Goal: Task Accomplishment & Management: Manage account settings

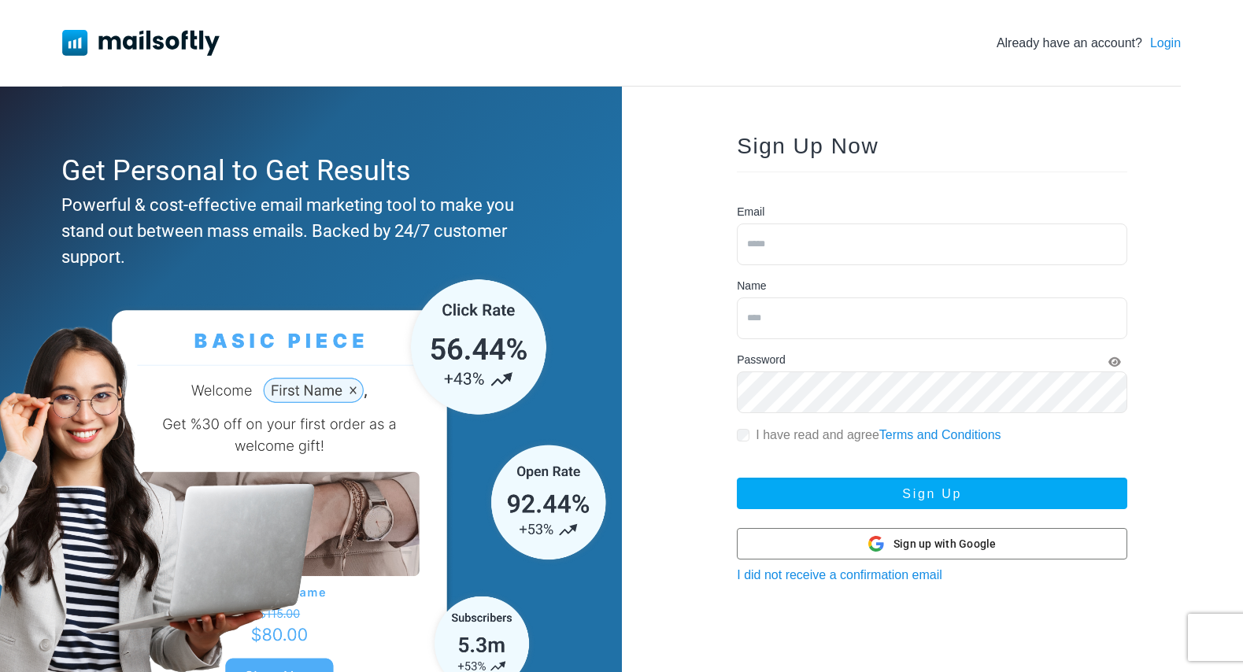
type input "**********"
click at [1162, 46] on link "Login" at bounding box center [1165, 43] width 31 height 19
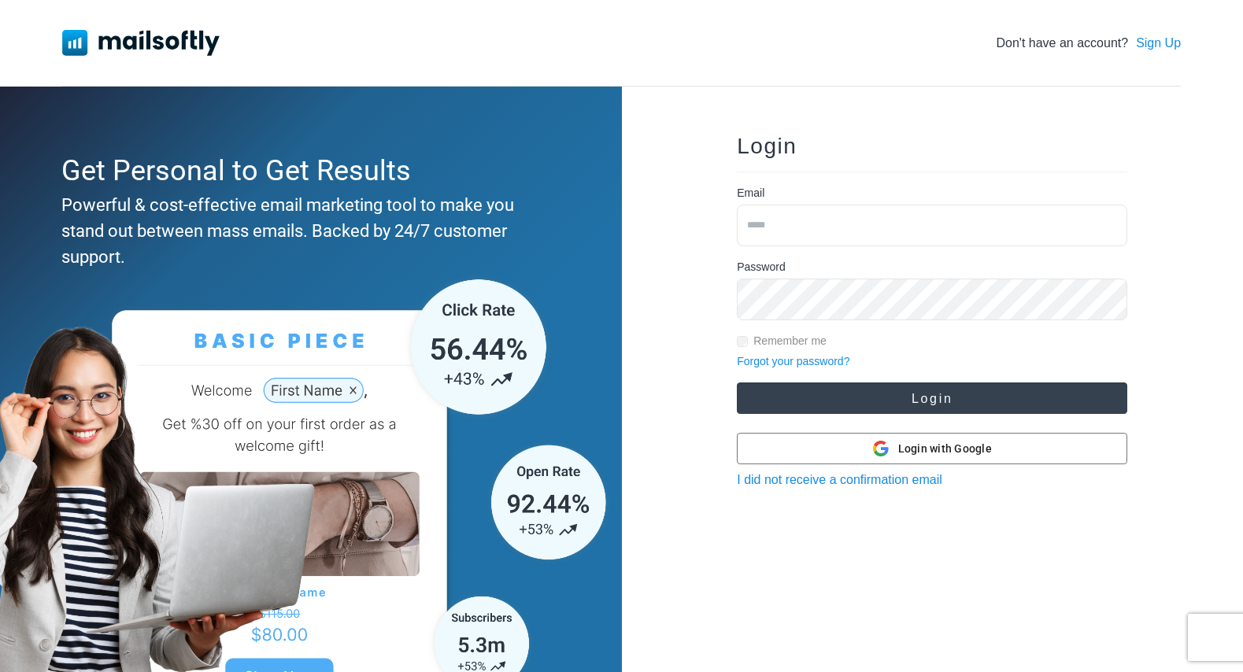
type input "**********"
click at [857, 398] on button "Login" at bounding box center [932, 398] width 390 height 31
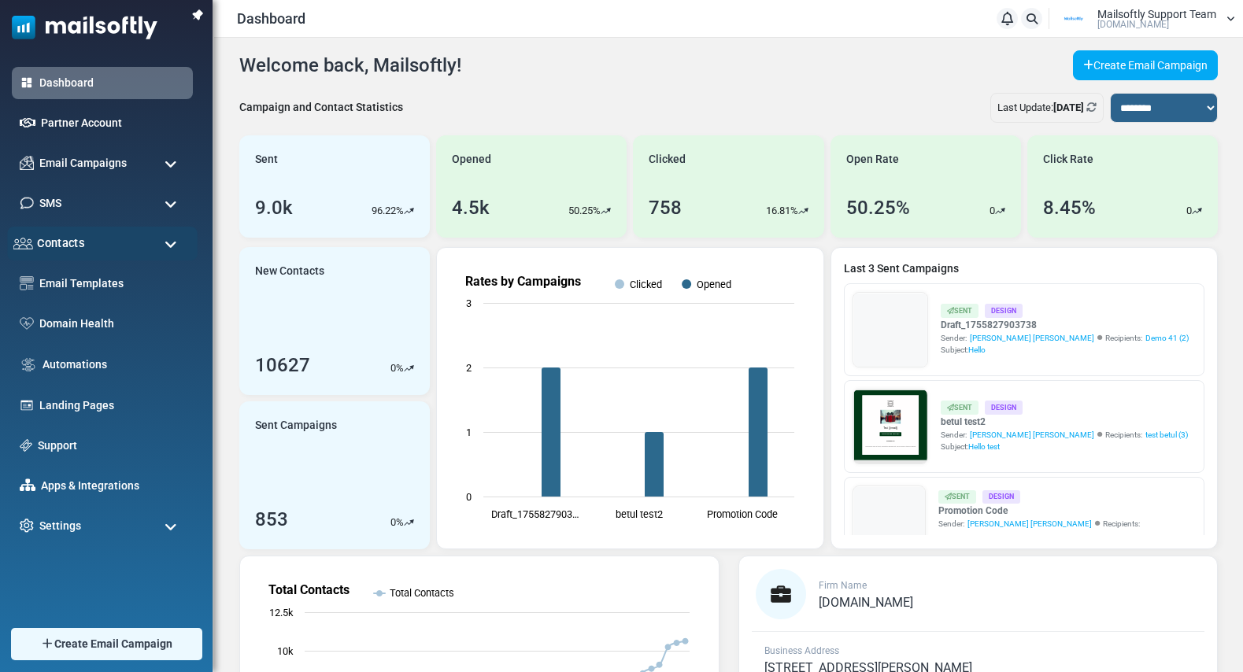
click at [61, 246] on span "Contacts" at bounding box center [60, 243] width 47 height 17
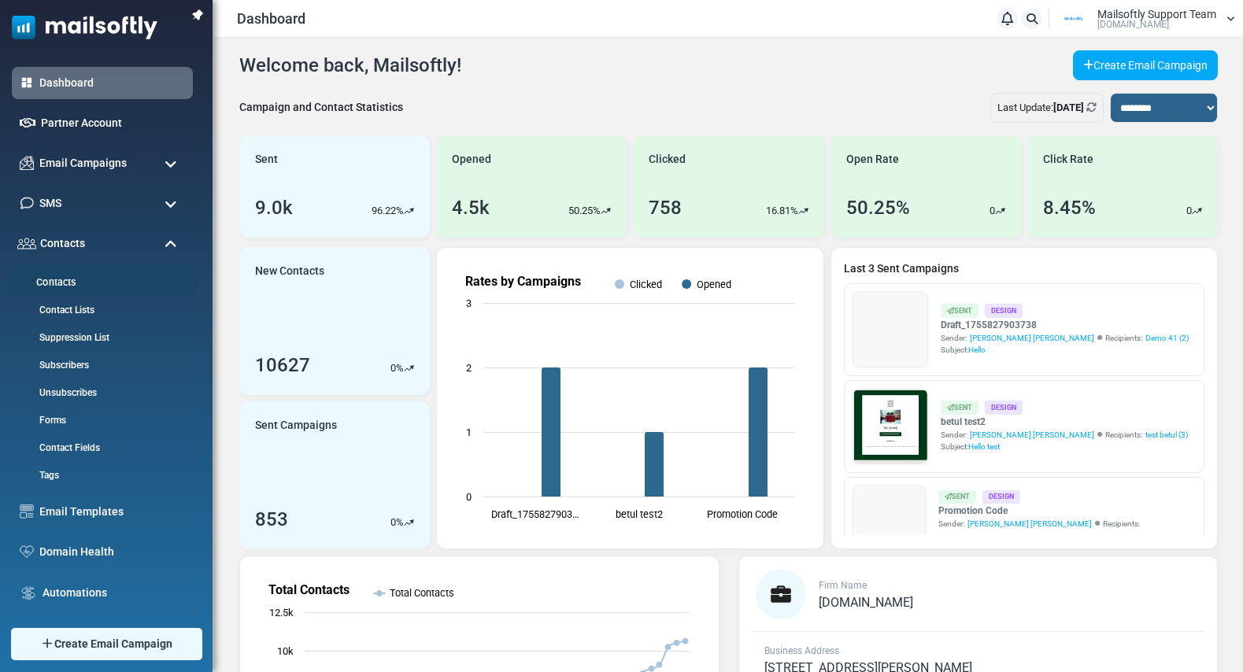
click at [57, 287] on link "Contacts" at bounding box center [100, 282] width 186 height 15
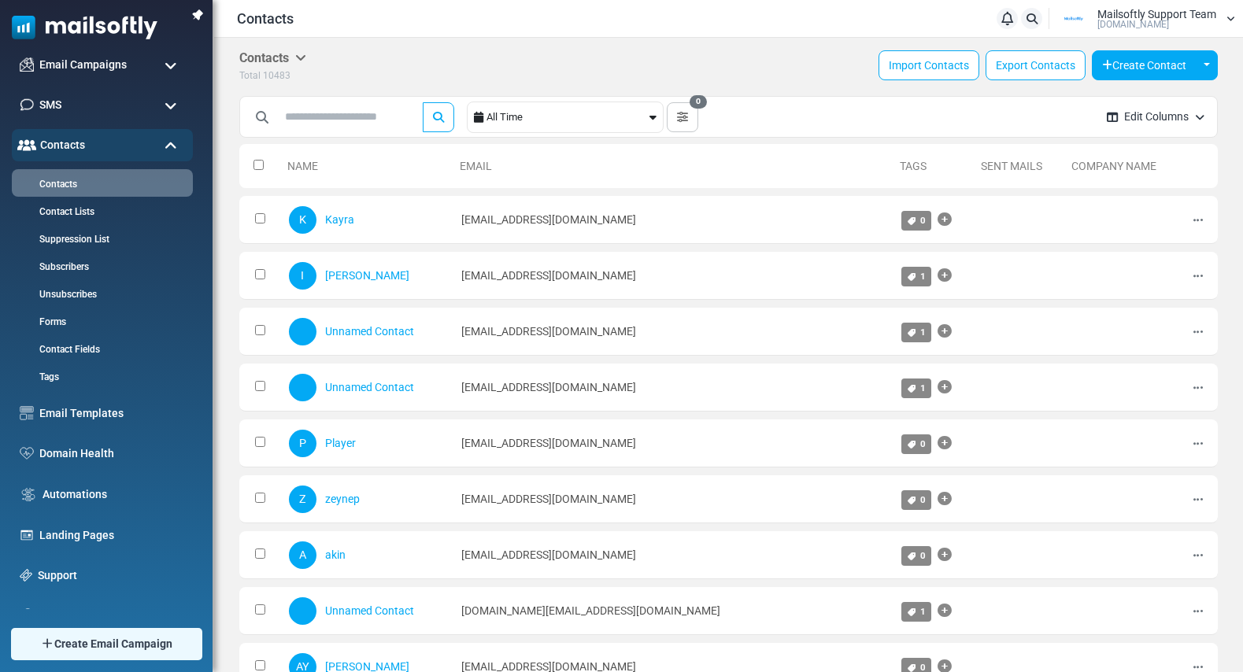
scroll to position [161, 0]
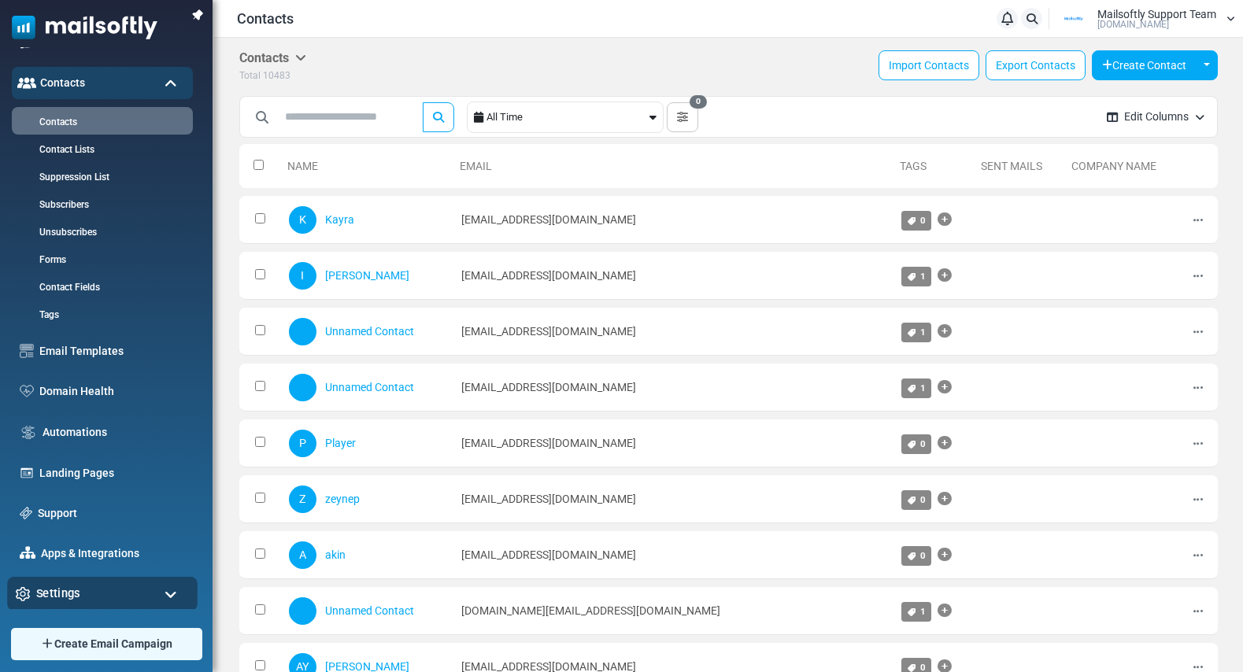
click at [68, 597] on span "Settings" at bounding box center [58, 593] width 44 height 17
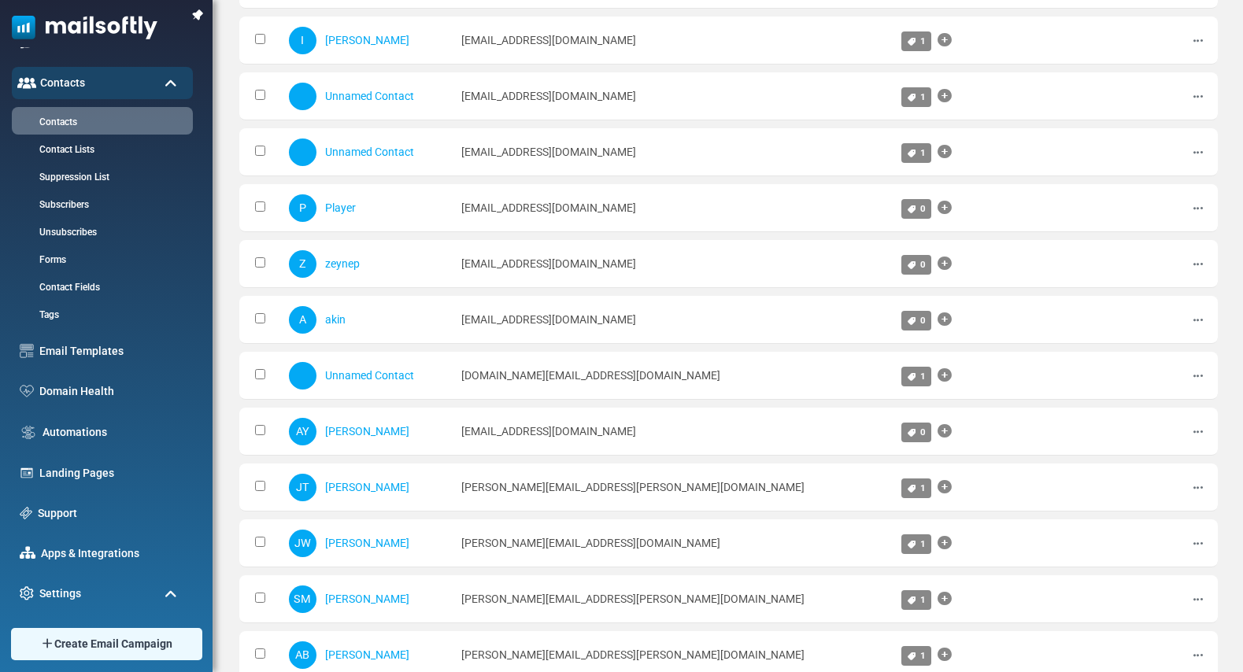
scroll to position [531, 0]
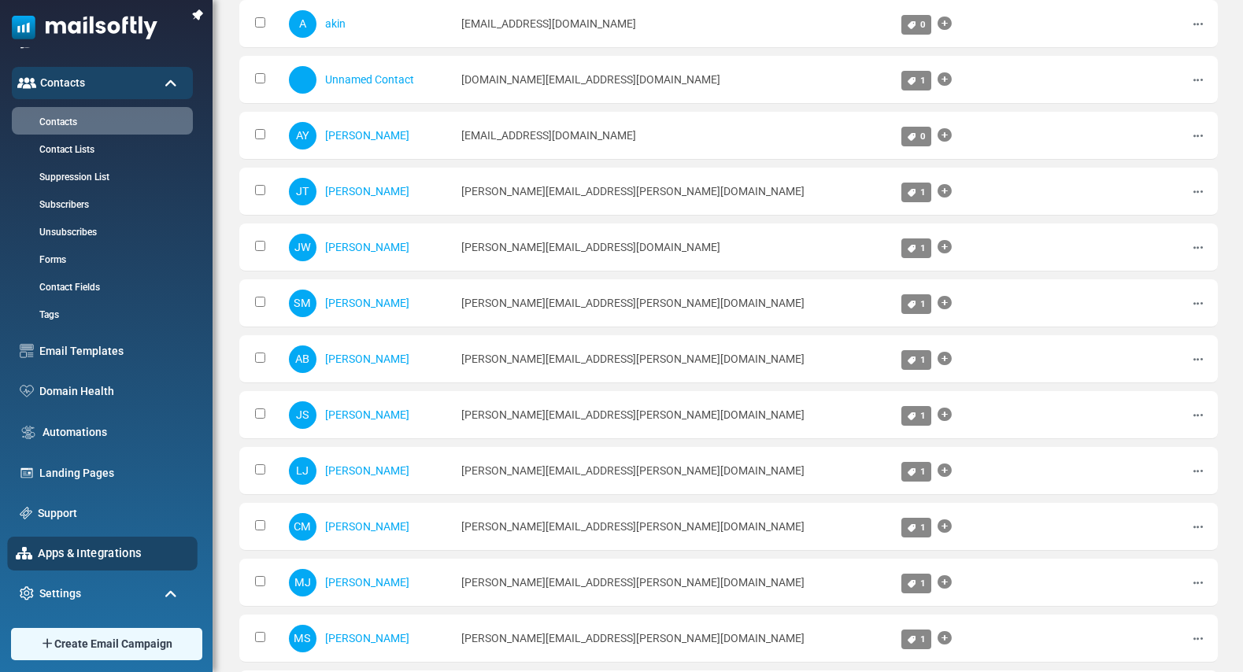
click at [75, 557] on link "Apps & Integrations" at bounding box center [113, 553] width 151 height 17
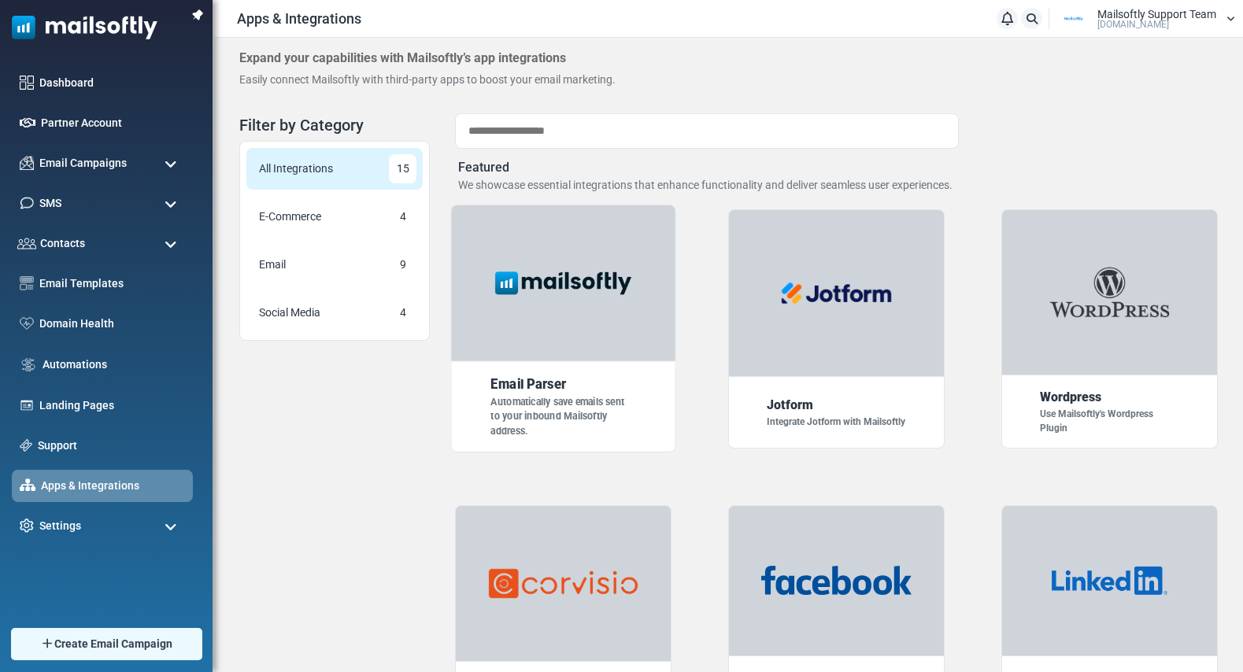
click at [597, 294] on img at bounding box center [563, 283] width 157 height 39
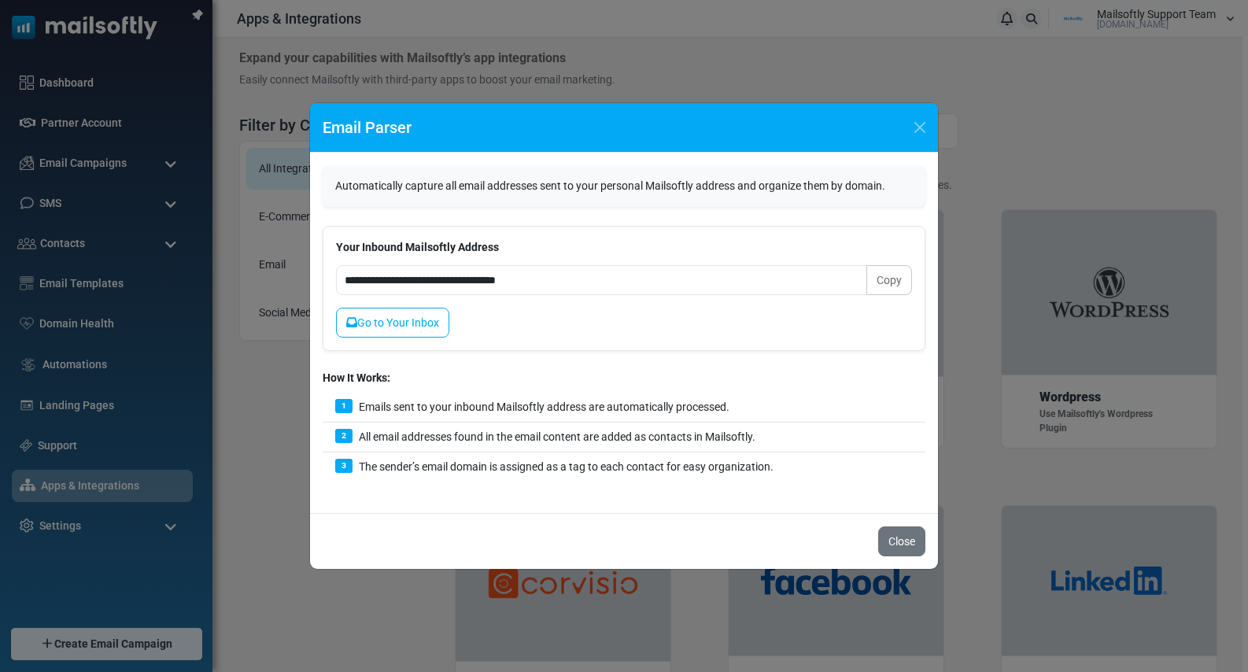
drag, startPoint x: 335, startPoint y: 181, endPoint x: 897, endPoint y: 192, distance: 562.1
click at [899, 186] on div "Automatically capture all email addresses sent to your personal Mailsoftly addr…" at bounding box center [624, 186] width 603 height 42
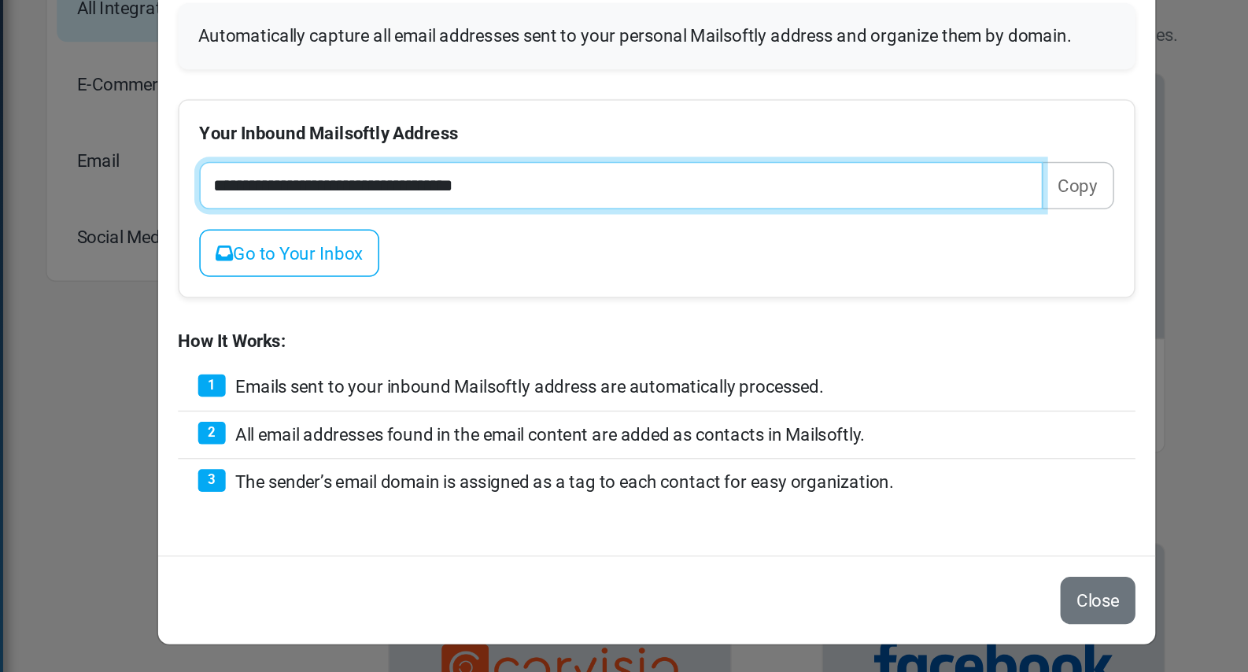
drag, startPoint x: 554, startPoint y: 280, endPoint x: 320, endPoint y: 279, distance: 233.8
click at [320, 279] on div "**********" at bounding box center [624, 333] width 628 height 361
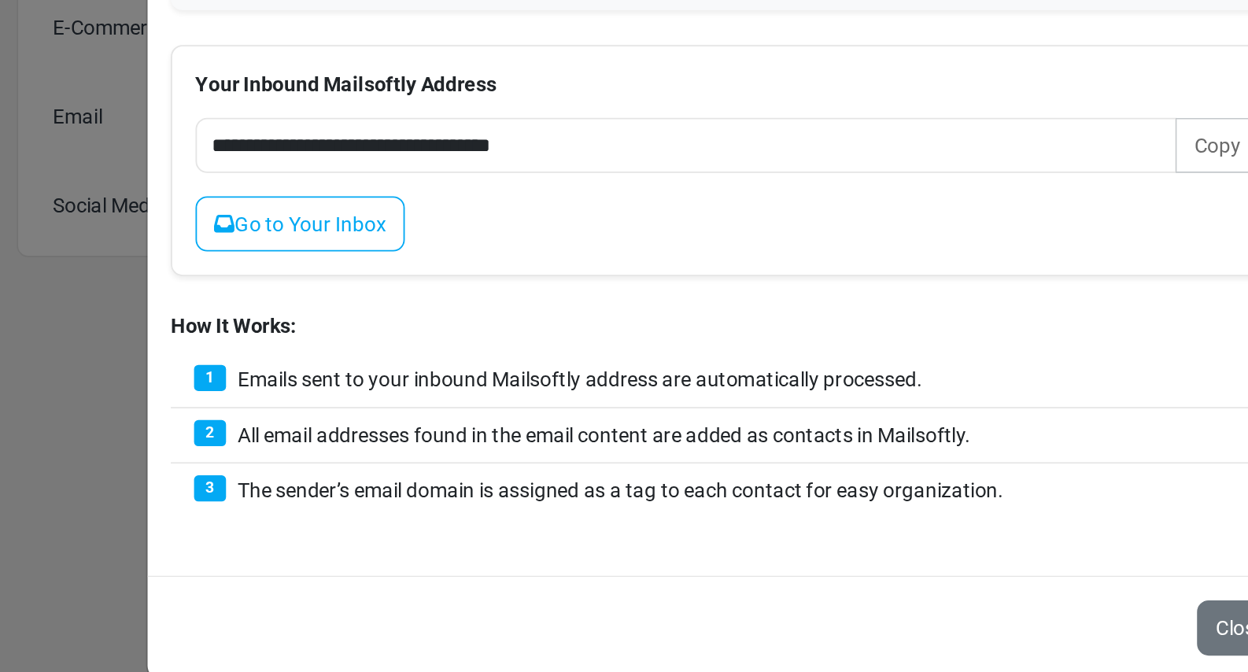
drag, startPoint x: 357, startPoint y: 407, endPoint x: 730, endPoint y: 409, distance: 372.3
click at [730, 409] on div "1 Emails sent to your inbound Mailsoftly address are automatically processed." at bounding box center [624, 408] width 603 height 30
click at [721, 415] on div "1 Emails sent to your inbound Mailsoftly address are automatically processed." at bounding box center [624, 408] width 603 height 30
drag, startPoint x: 362, startPoint y: 436, endPoint x: 774, endPoint y: 438, distance: 411.7
click at [774, 438] on div "2 All email addresses found in the email content are added as contacts in Mails…" at bounding box center [624, 438] width 603 height 30
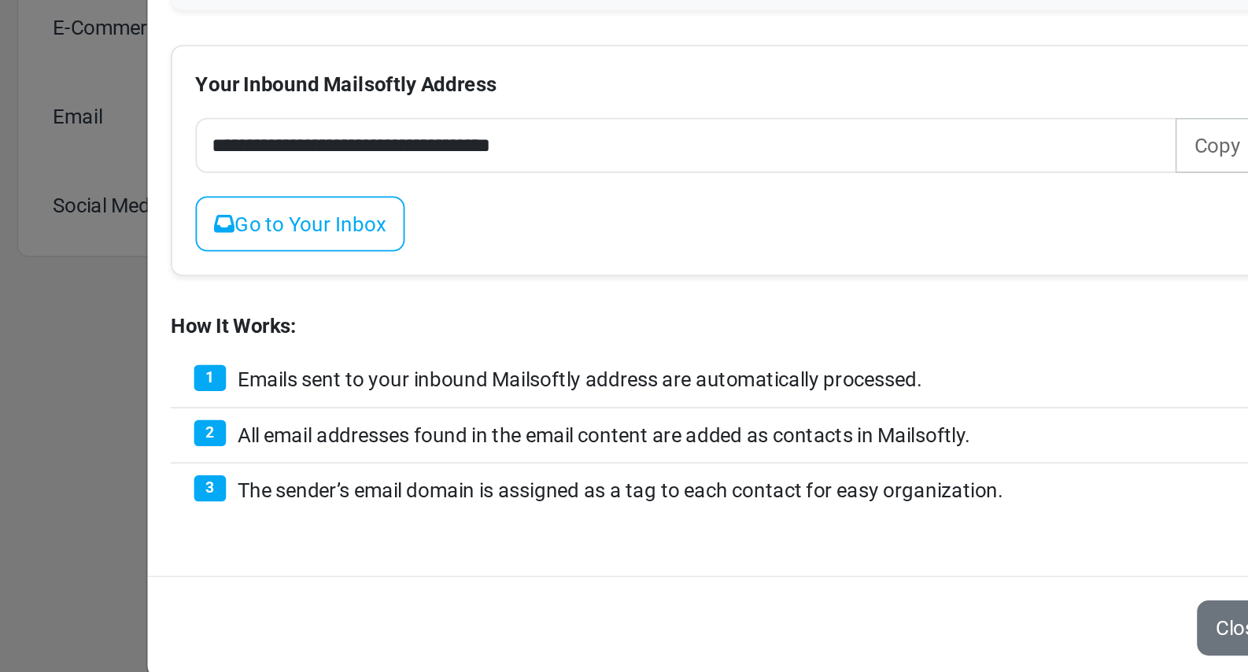
drag, startPoint x: 360, startPoint y: 465, endPoint x: 774, endPoint y: 471, distance: 414.1
click at [774, 471] on div "3 The sender’s email domain is assigned as a tag to each contact for easy organ…" at bounding box center [624, 467] width 603 height 29
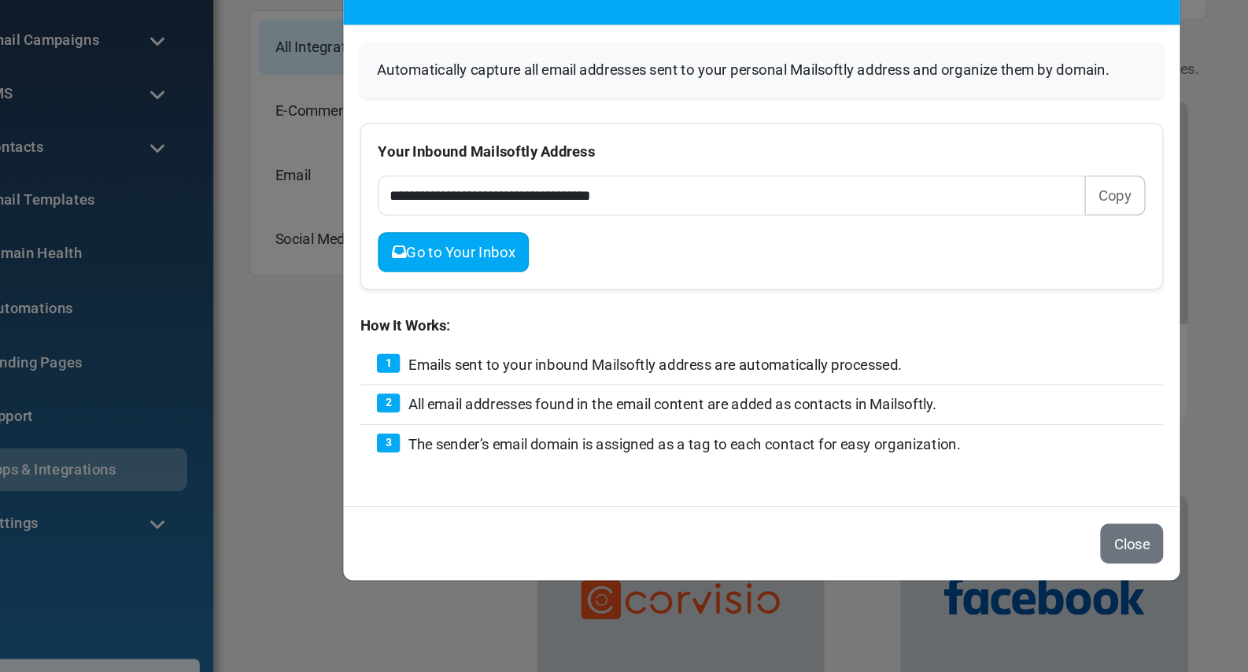
click at [398, 327] on link "Go to Your Inbox" at bounding box center [392, 323] width 113 height 30
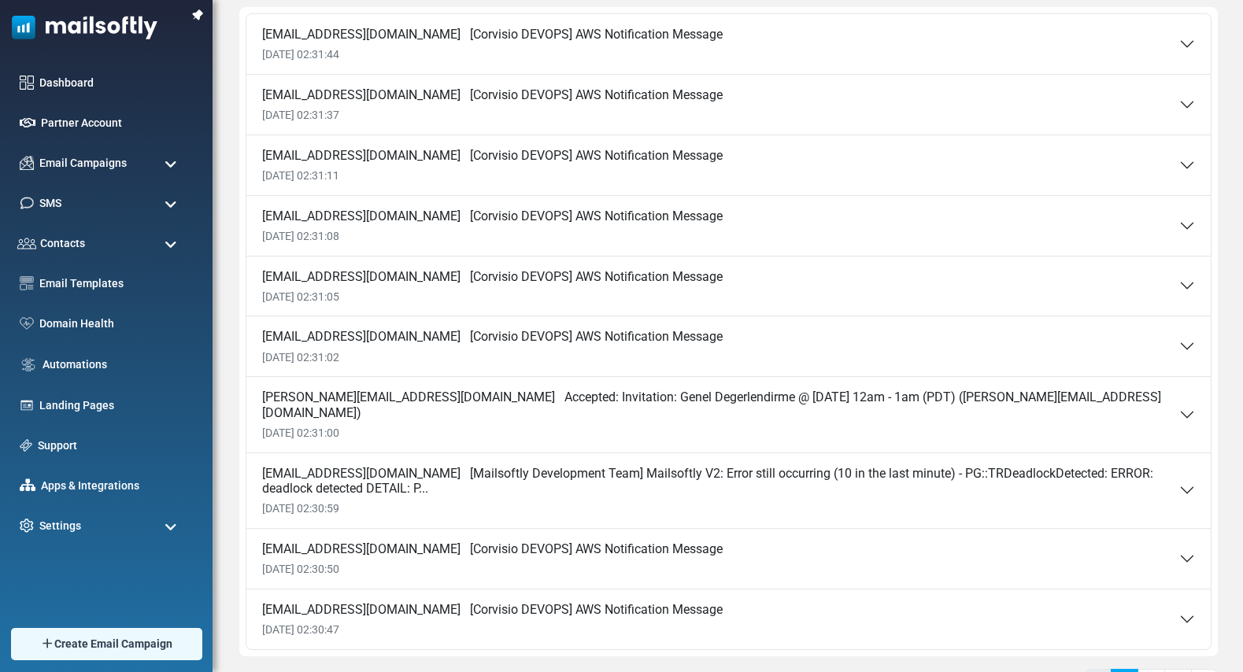
scroll to position [167, 0]
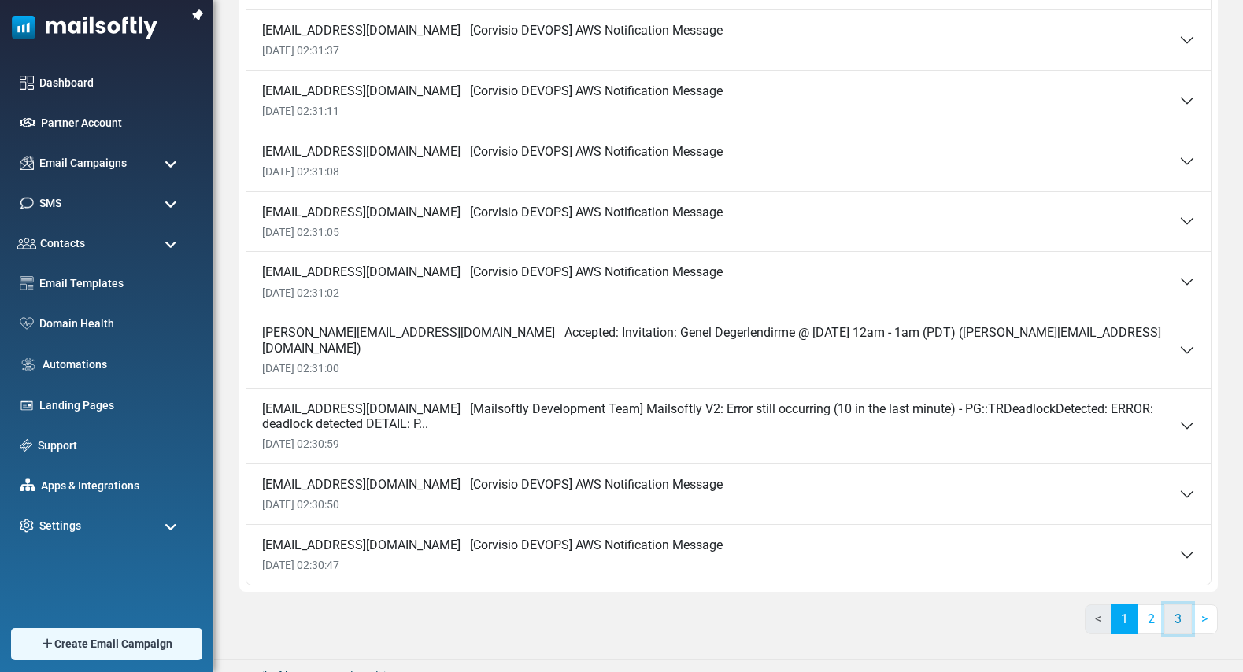
click at [1178, 612] on link "3" at bounding box center [1178, 620] width 28 height 30
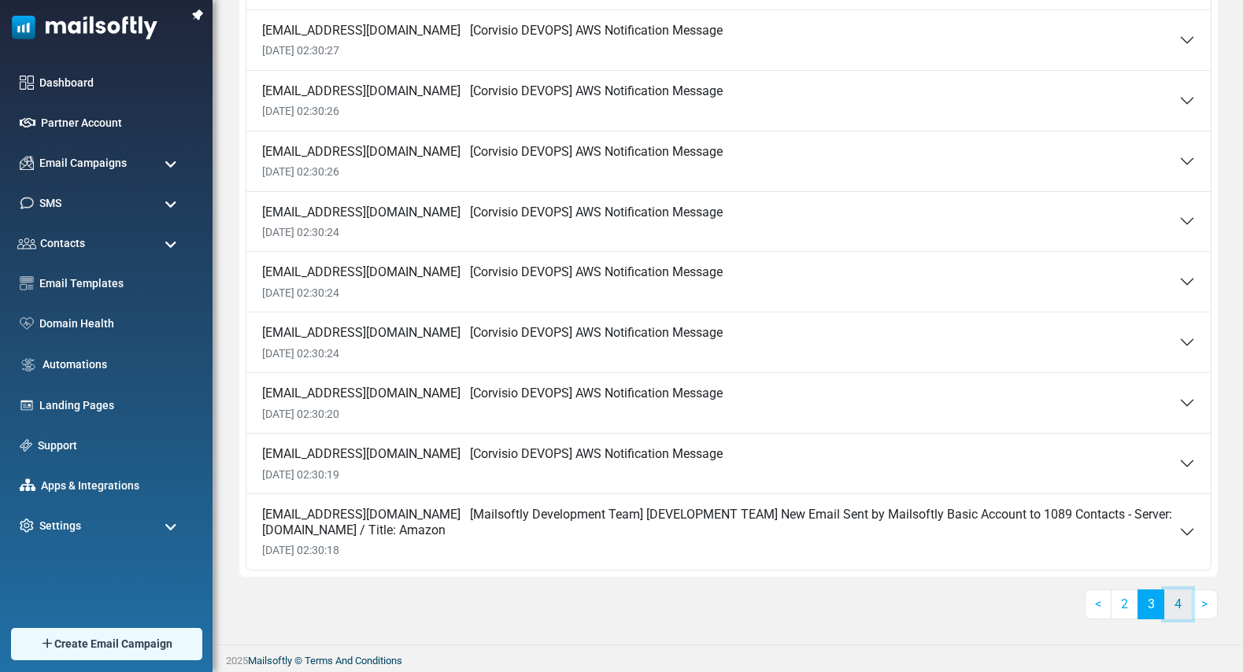
click at [1175, 612] on link "4" at bounding box center [1178, 605] width 28 height 30
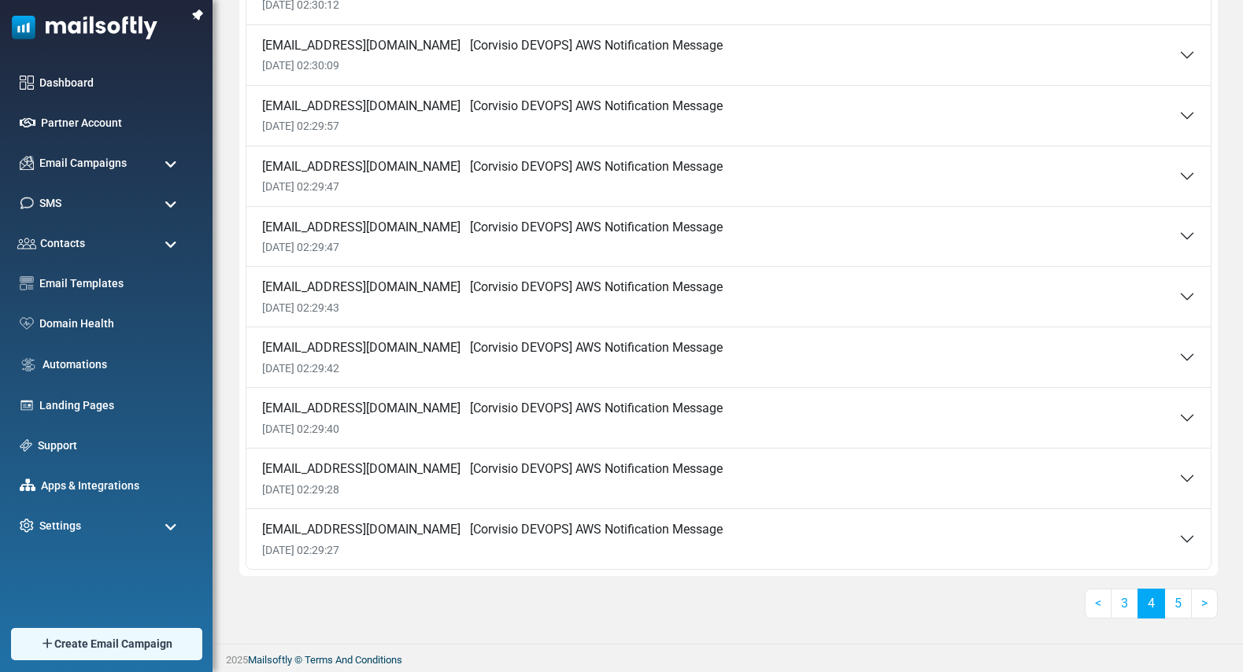
scroll to position [152, 0]
click at [1184, 606] on link "5" at bounding box center [1178, 604] width 28 height 30
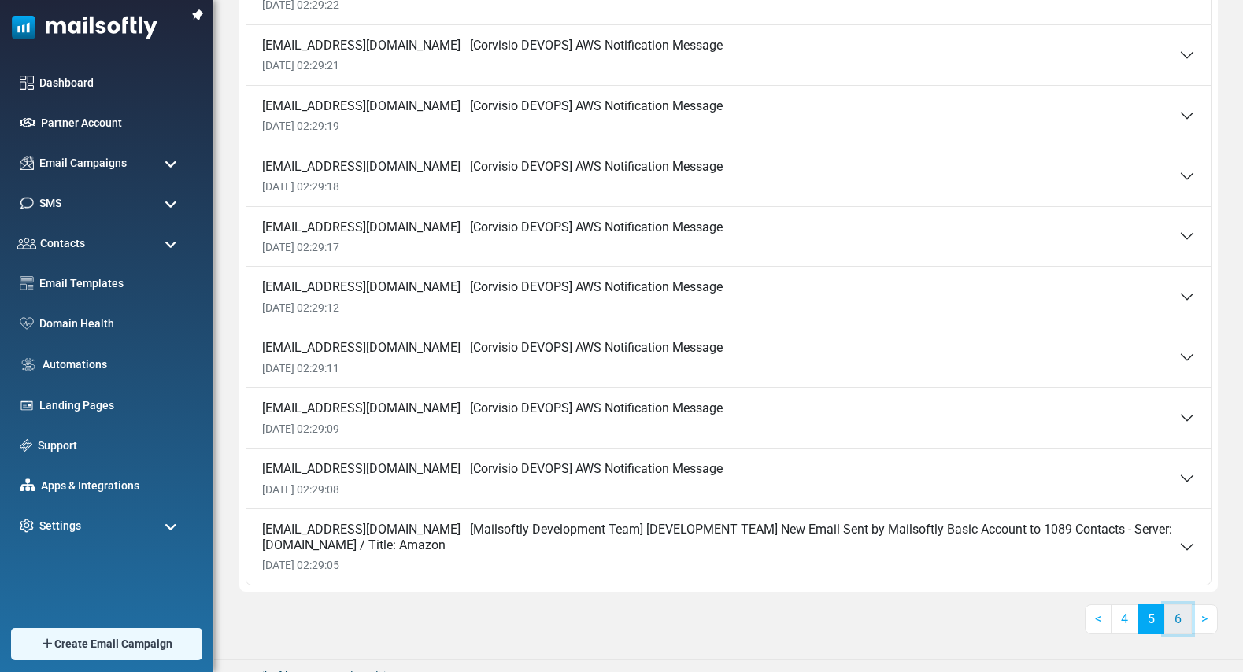
click at [1179, 620] on link "6" at bounding box center [1178, 620] width 28 height 30
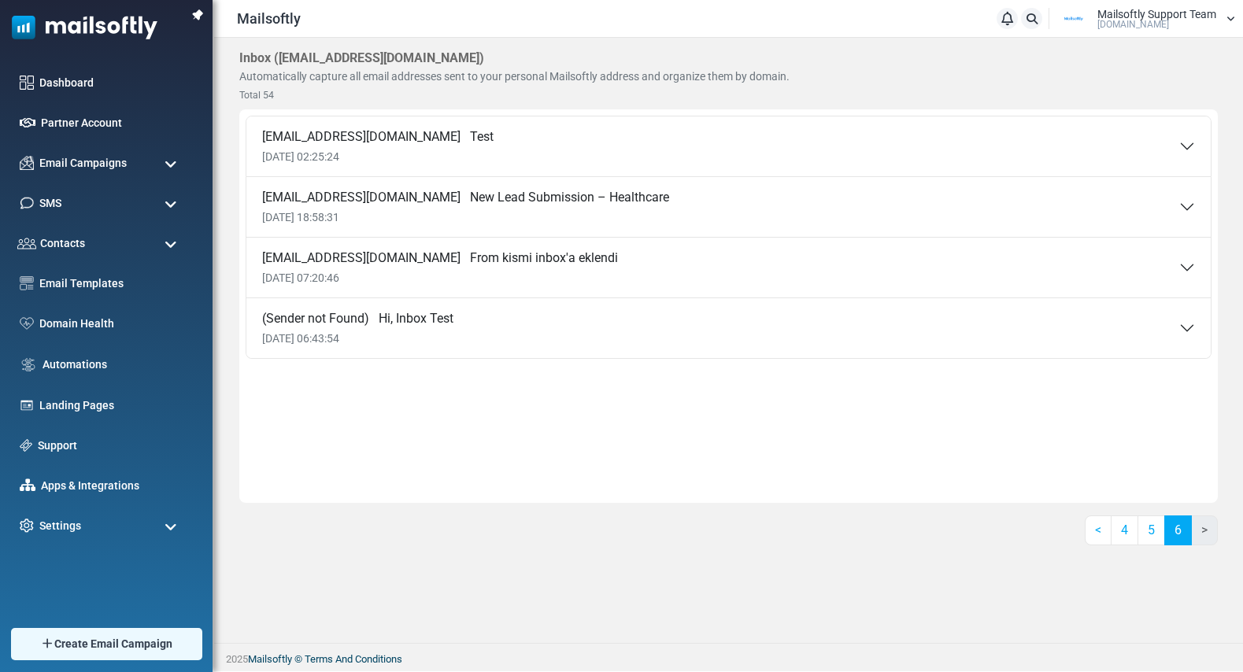
scroll to position [0, 0]
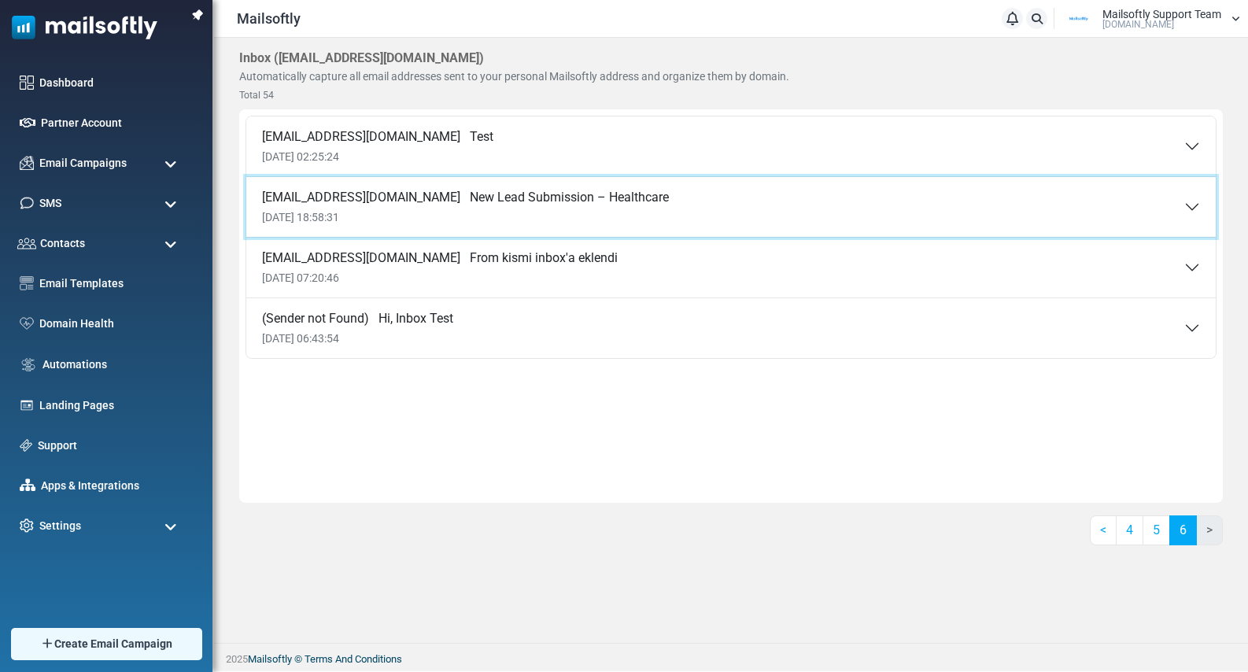
click at [630, 198] on button "alkan@mailsoftly.com New Lead Submission – Healthcare 03 Sep 2025 18:58:31" at bounding box center [731, 207] width 970 height 60
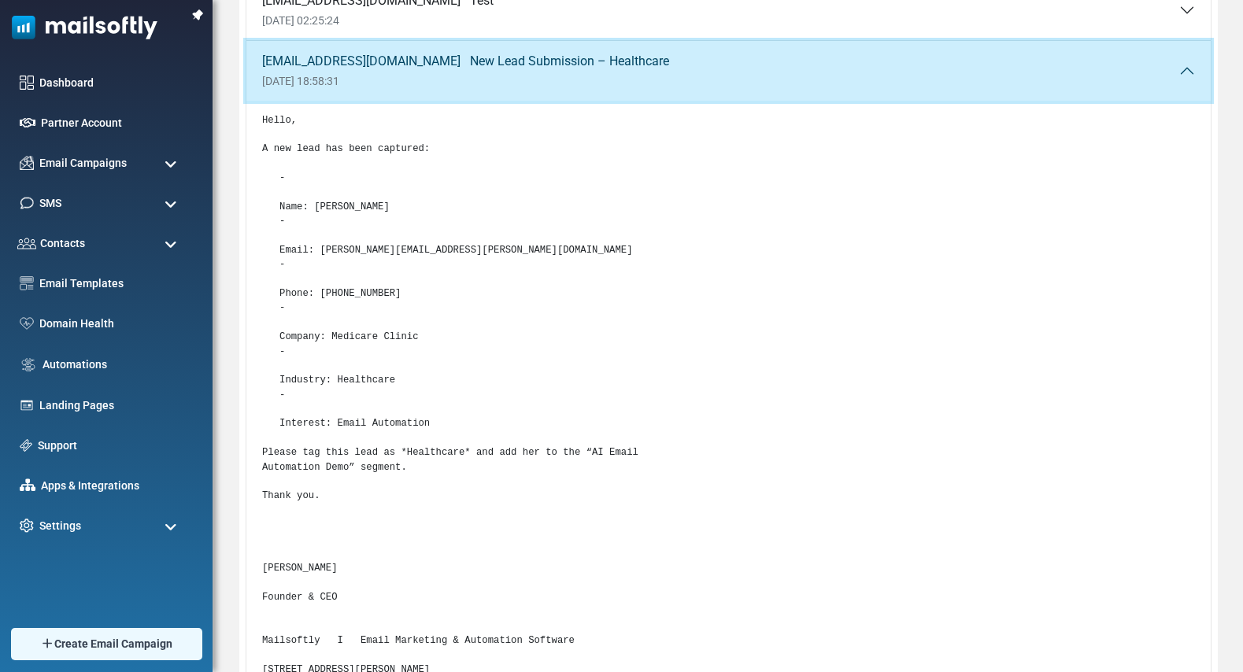
scroll to position [138, 0]
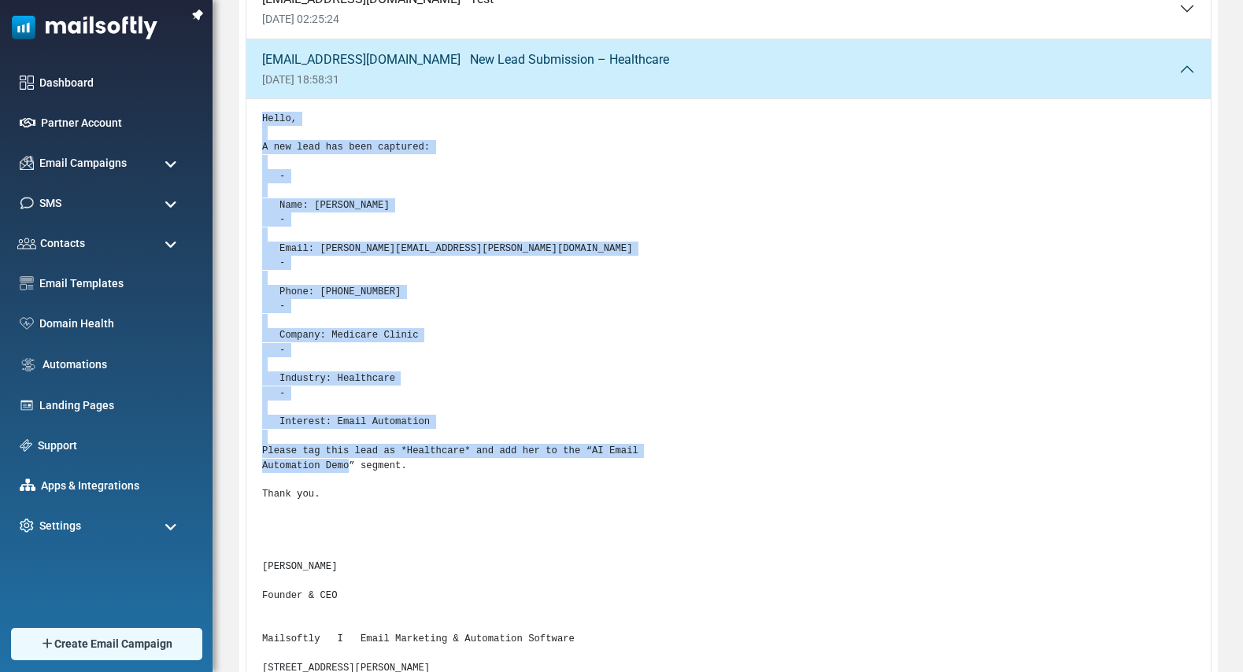
drag, startPoint x: 261, startPoint y: 116, endPoint x: 432, endPoint y: 494, distance: 415.7
click at [433, 494] on div "Hello, A new lead has been captured: - Name: Sarah Johnson - Email: sarah.johns…" at bounding box center [728, 443] width 964 height 689
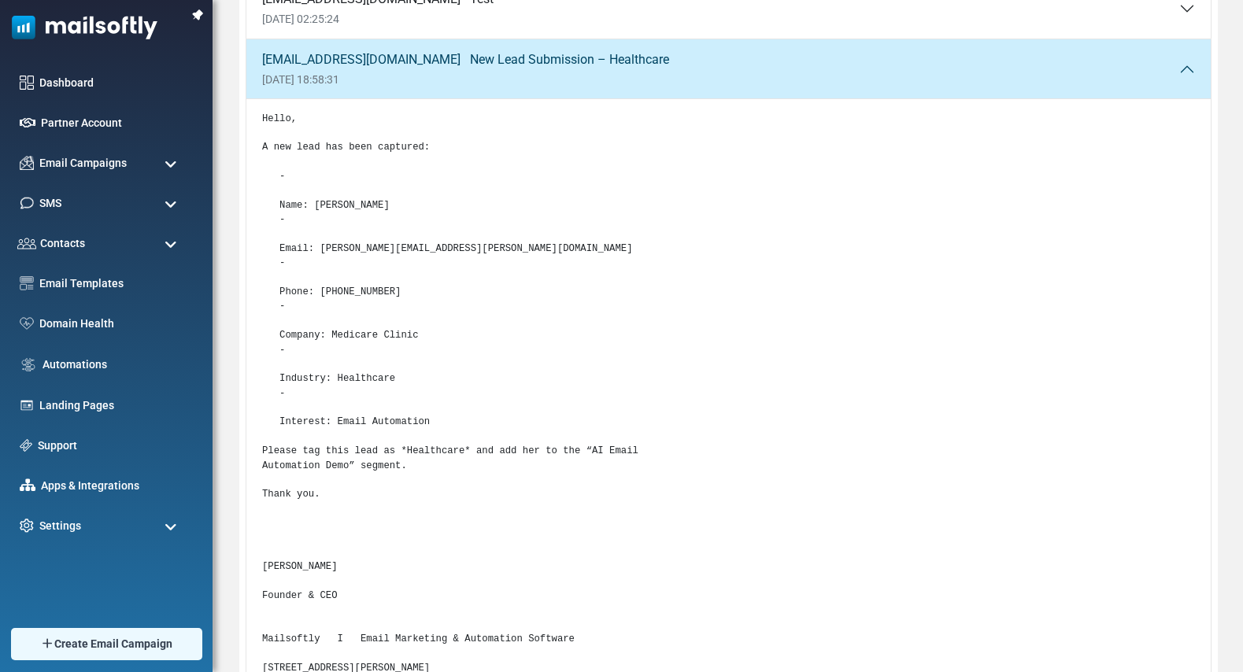
click at [445, 406] on pre "Hello, A new lead has been captured: - Name: Sarah Johnson - Email: sarah.johns…" at bounding box center [728, 437] width 933 height 651
drag, startPoint x: 515, startPoint y: 250, endPoint x: 320, endPoint y: 250, distance: 194.4
click at [320, 250] on pre "Hello, A new lead has been captured: - Name: Sarah Johnson - Email: sarah.johns…" at bounding box center [728, 437] width 933 height 651
click at [81, 250] on span "Contacts" at bounding box center [60, 243] width 47 height 17
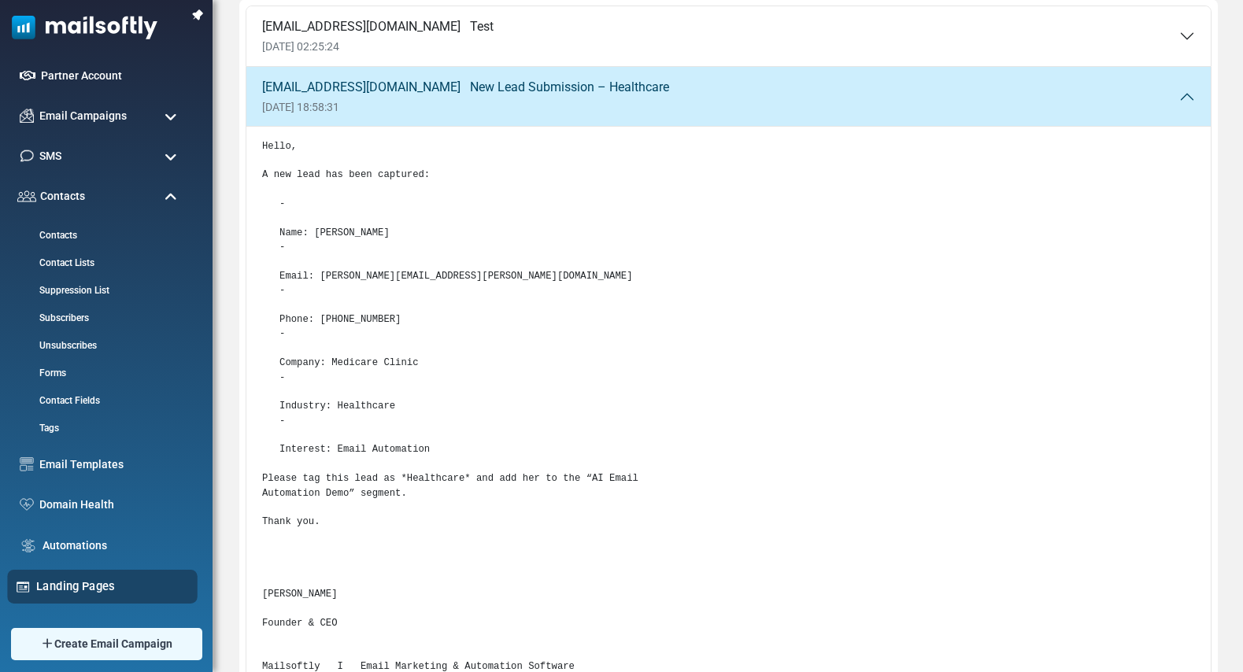
scroll to position [142, 0]
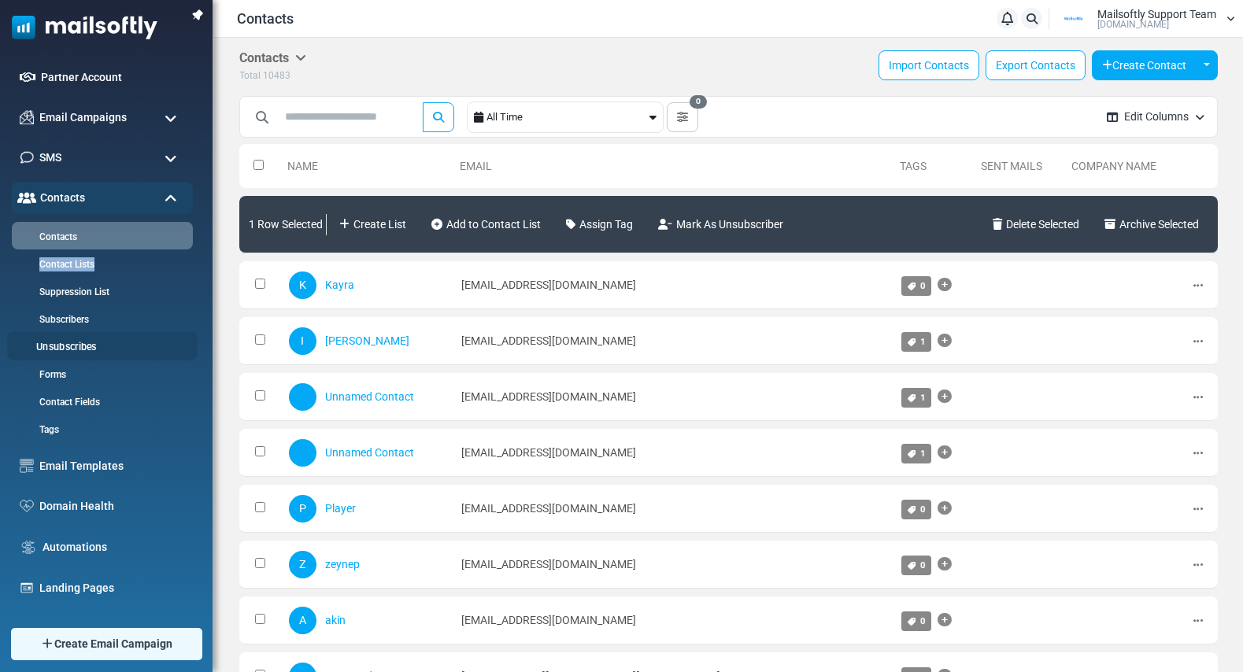
scroll to position [161, 0]
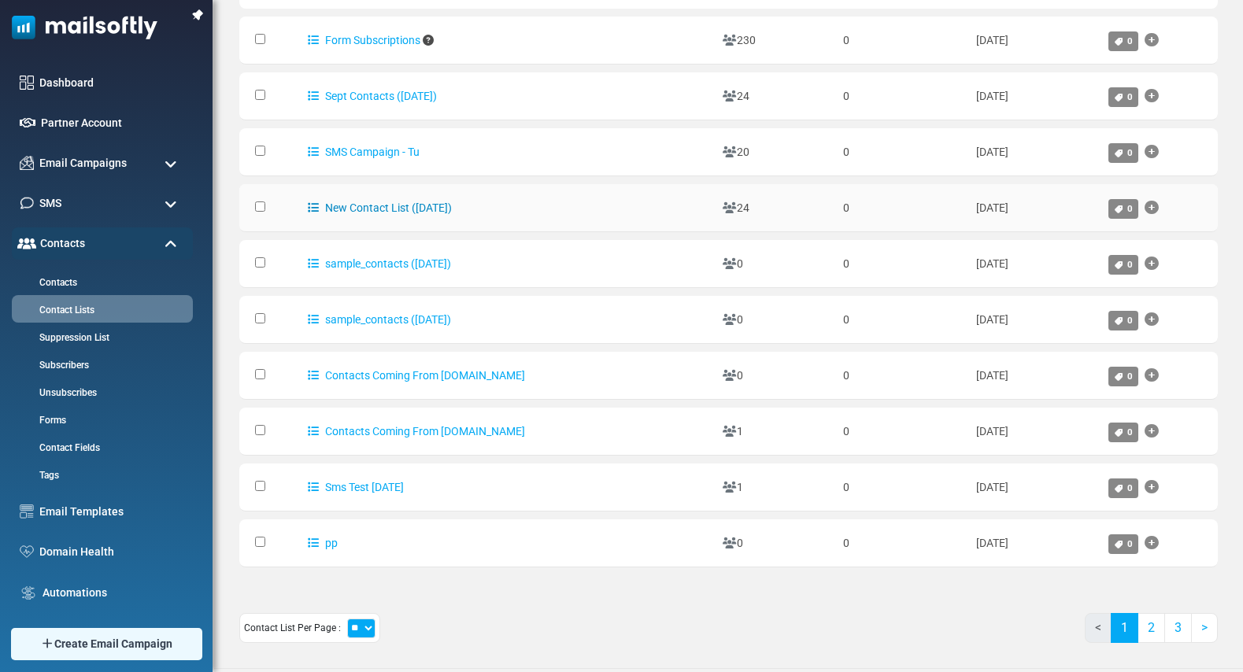
scroll to position [205, 0]
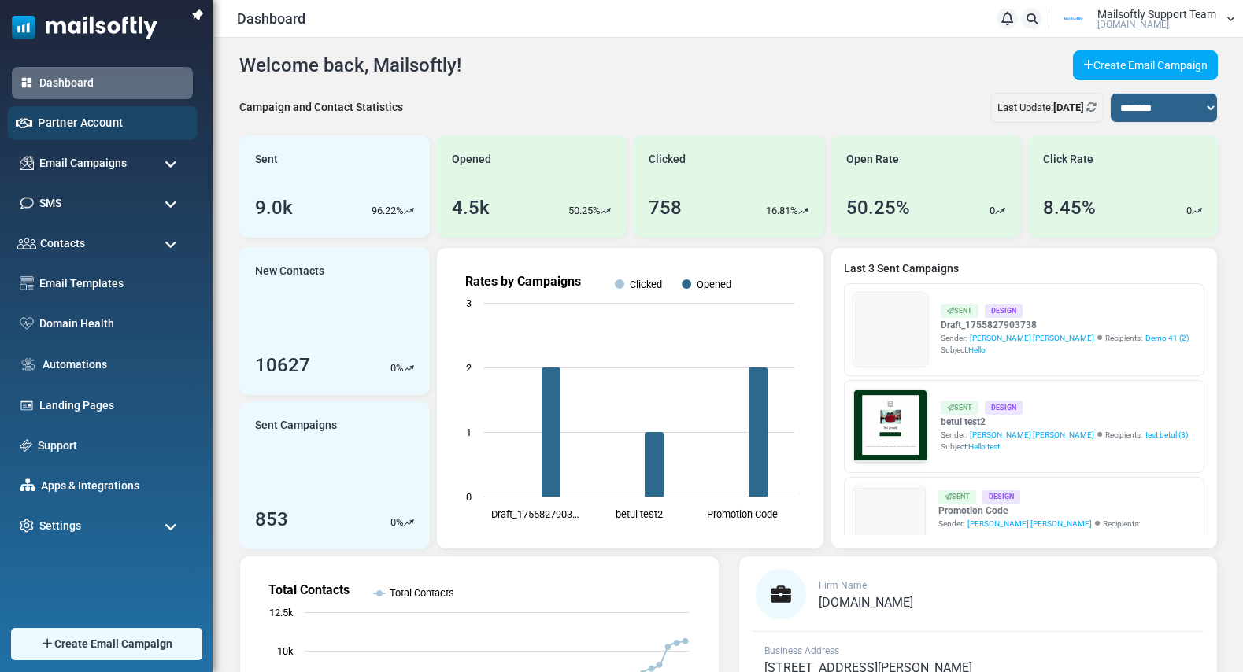
click at [87, 125] on link "Partner Account" at bounding box center [113, 122] width 151 height 17
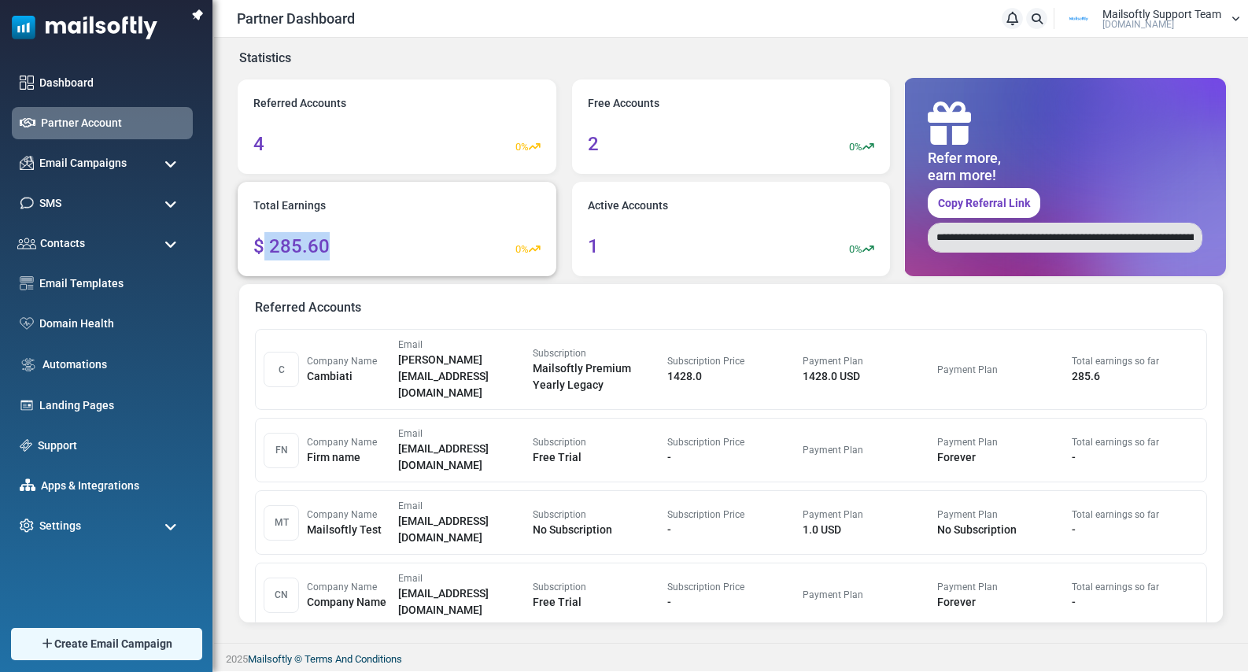
drag, startPoint x: 340, startPoint y: 246, endPoint x: 261, endPoint y: 238, distance: 79.1
click at [261, 238] on div "$ 285.60 0%" at bounding box center [396, 246] width 287 height 28
click at [417, 234] on div "$ 285.60 0%" at bounding box center [396, 246] width 287 height 28
